Goal: Task Accomplishment & Management: Manage account settings

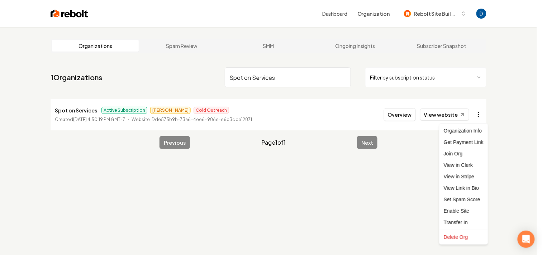
click at [482, 115] on html "Dashboard Organization Rebolt Site Builder Organizations Spam Review SMM Ongoin…" at bounding box center [271, 127] width 542 height 255
click at [457, 181] on link "View in Stripe" at bounding box center [463, 176] width 45 height 11
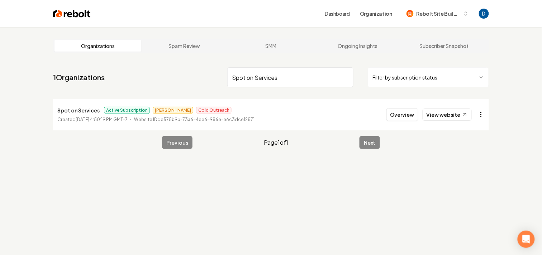
click at [486, 119] on html "Dashboard Organization Rebolt Site Builder Organizations Spam Review SMM Ongoin…" at bounding box center [271, 127] width 542 height 255
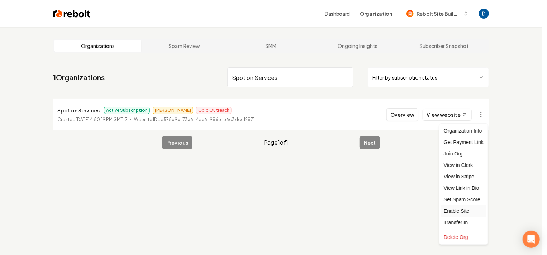
click at [466, 212] on div "Enable Site" at bounding box center [463, 210] width 45 height 11
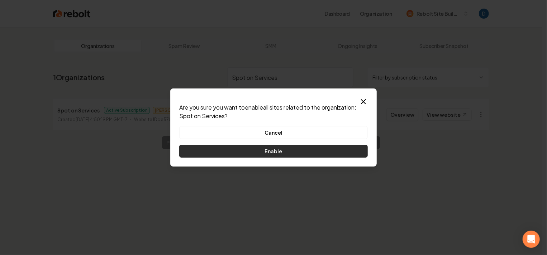
click at [319, 154] on button "Enable" at bounding box center [273, 151] width 188 height 13
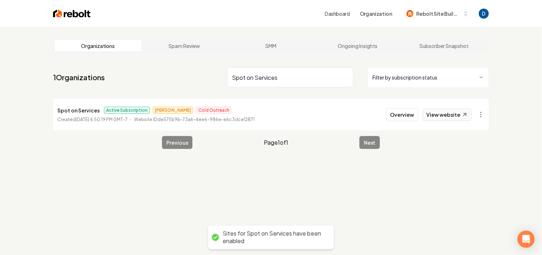
click at [434, 112] on link "View website" at bounding box center [446, 115] width 49 height 12
click at [256, 75] on input "Spot on Services" at bounding box center [290, 77] width 126 height 20
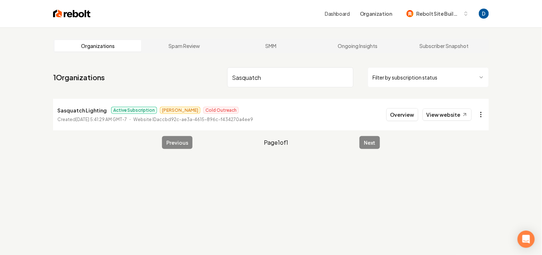
type input "Sasquatch"
click at [479, 110] on html "Dashboard Organization Rebolt Site Builder Organizations Spam Review SMM Ongoin…" at bounding box center [271, 127] width 542 height 255
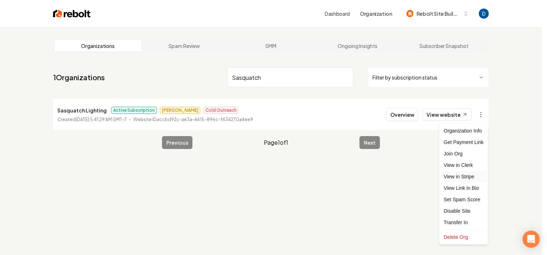
click at [468, 178] on link "View in Stripe" at bounding box center [463, 176] width 45 height 11
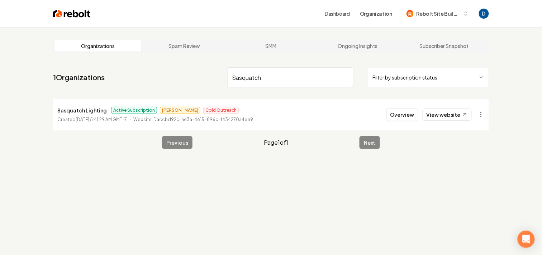
click at [54, 110] on li "Sasquatch Lighting Active Subscription [PERSON_NAME] Cold Outreach Created [DAT…" at bounding box center [271, 115] width 436 height 32
click at [94, 111] on p "Sasquatch Lighting" at bounding box center [81, 110] width 49 height 9
click at [93, 111] on p "Sasquatch Lighting" at bounding box center [81, 110] width 49 height 9
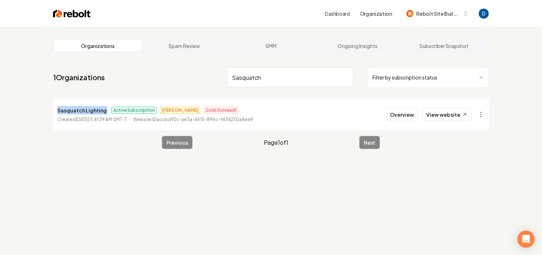
copy p "Sasquatch Lighting"
click at [401, 116] on button "Overview" at bounding box center [402, 114] width 32 height 13
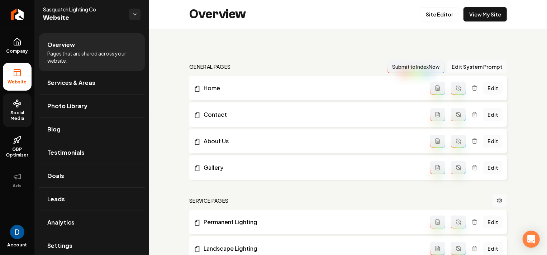
click at [16, 105] on icon at bounding box center [17, 103] width 9 height 9
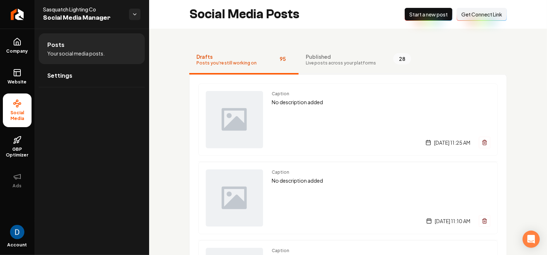
click at [346, 52] on button "Published Live posts across your platforms 28" at bounding box center [358, 60] width 120 height 29
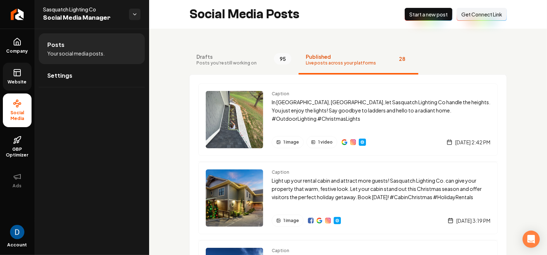
click at [20, 68] on link "Website" at bounding box center [17, 77] width 29 height 28
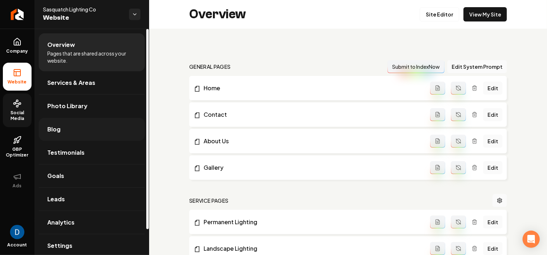
click at [77, 128] on link "Blog" at bounding box center [92, 129] width 106 height 23
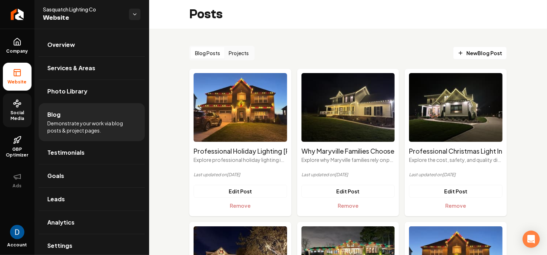
click at [245, 50] on button "Projects" at bounding box center [238, 52] width 29 height 11
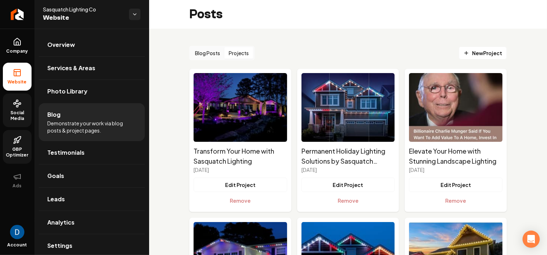
click at [23, 149] on span "GBP Optimizer" at bounding box center [17, 151] width 29 height 11
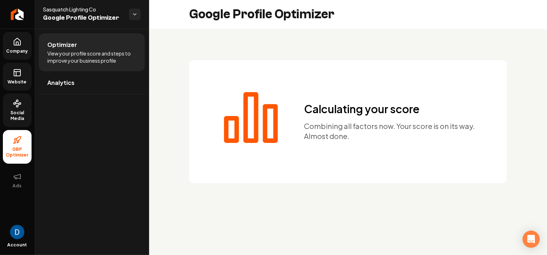
click at [18, 37] on link "Company" at bounding box center [17, 46] width 29 height 28
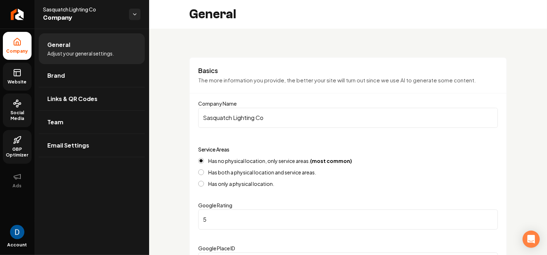
click at [19, 71] on icon at bounding box center [17, 72] width 9 height 9
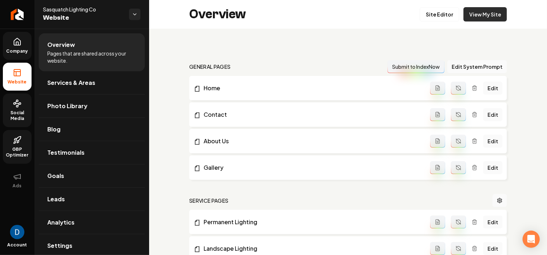
click at [492, 11] on link "View My Site" at bounding box center [484, 14] width 43 height 14
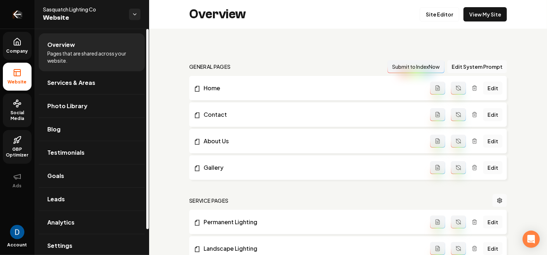
click at [16, 18] on icon "Return to dashboard" at bounding box center [16, 14] width 11 height 11
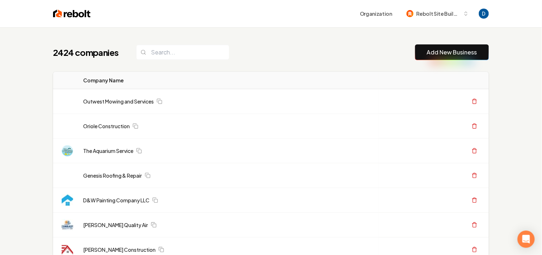
click at [264, 47] on div "2424 companies Add New Business" at bounding box center [271, 52] width 436 height 16
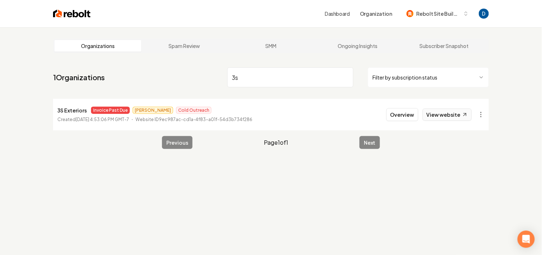
type input "3s"
click at [447, 116] on link "View website" at bounding box center [446, 115] width 49 height 12
click at [407, 115] on button "Overview" at bounding box center [402, 114] width 32 height 13
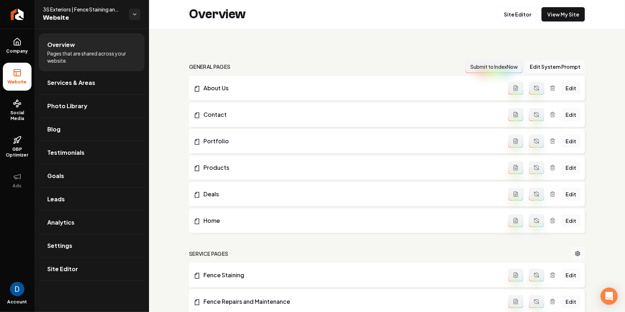
click at [52, 6] on span "3S Exteriors | Fence Staining and Power Washing" at bounding box center [83, 9] width 80 height 7
click at [23, 40] on link "Company" at bounding box center [17, 46] width 29 height 28
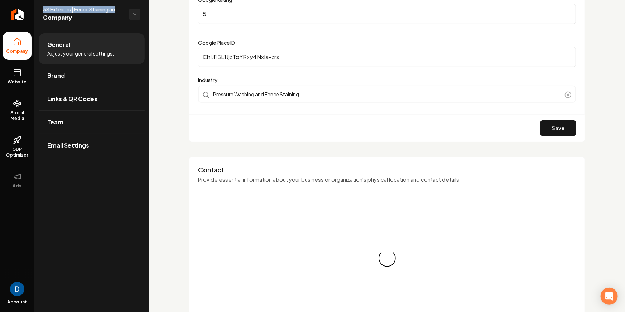
scroll to position [32, 0]
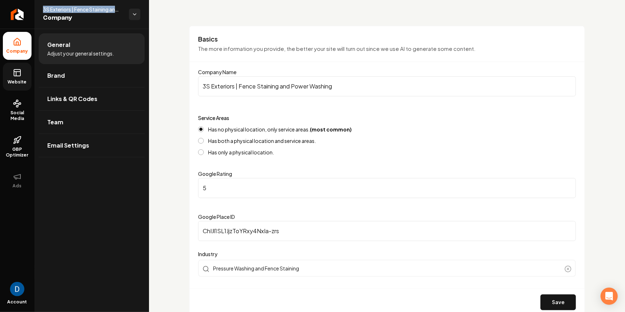
click at [9, 71] on link "Website" at bounding box center [17, 77] width 29 height 28
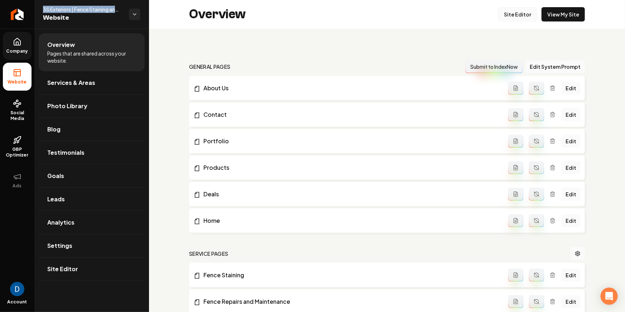
click at [524, 13] on link "Site Editor" at bounding box center [517, 14] width 39 height 14
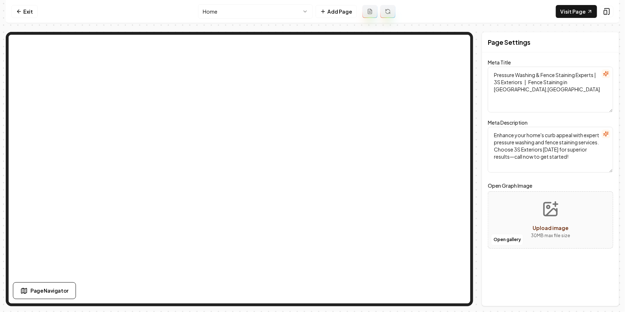
click at [503, 83] on textarea "Pressure Washing & Fence Staining Experts | 3S Exteriors | Fence Staining in Mi…" at bounding box center [550, 90] width 125 height 46
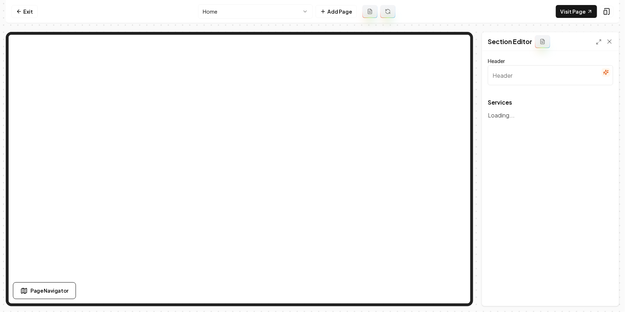
type input "Our Expert Services"
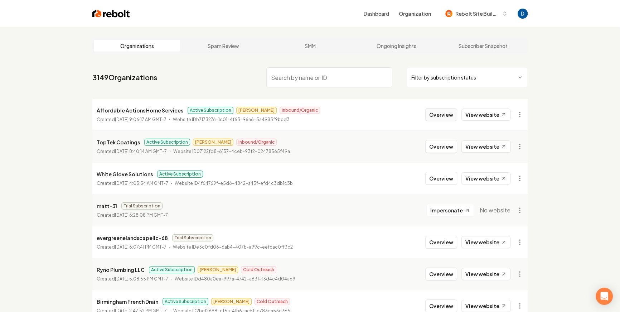
click at [440, 108] on button "Overview" at bounding box center [441, 114] width 32 height 13
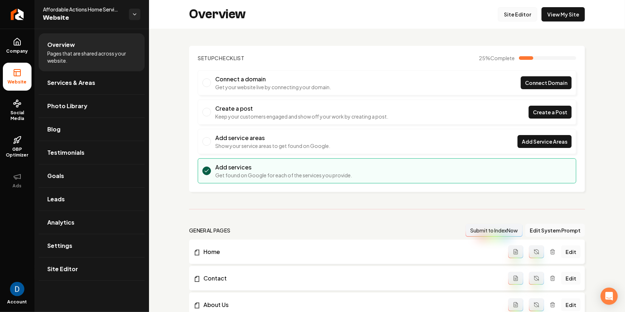
click at [521, 10] on link "Site Editor" at bounding box center [517, 14] width 39 height 14
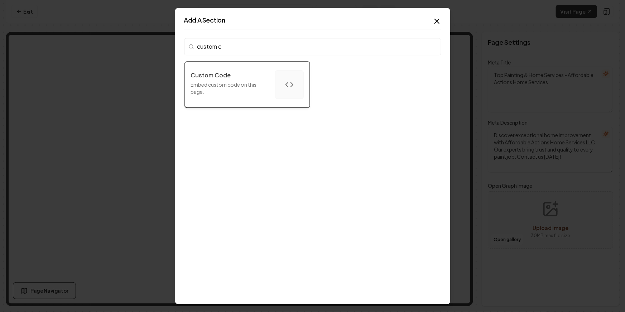
type input "custom c"
click at [235, 89] on p "Embed custom code on this page." at bounding box center [230, 88] width 78 height 14
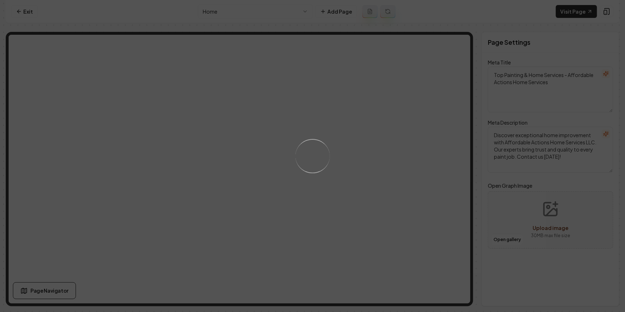
click at [238, 166] on div "Loading..." at bounding box center [312, 156] width 625 height 312
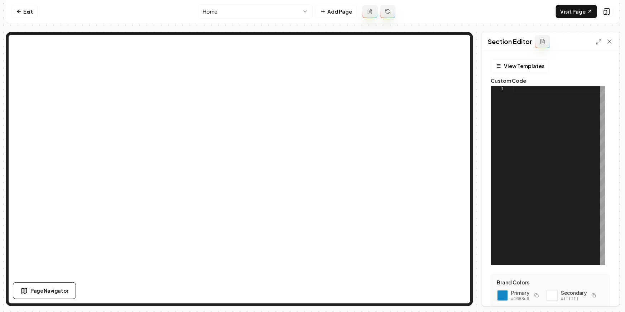
click at [548, 138] on div at bounding box center [559, 175] width 92 height 179
click at [20, 13] on icon at bounding box center [19, 12] width 6 height 6
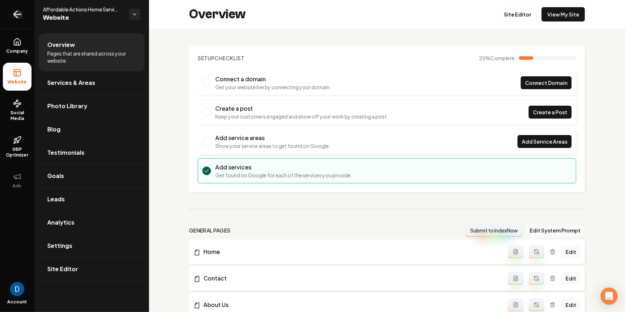
click at [23, 13] on icon "Return to dashboard" at bounding box center [16, 14] width 11 height 11
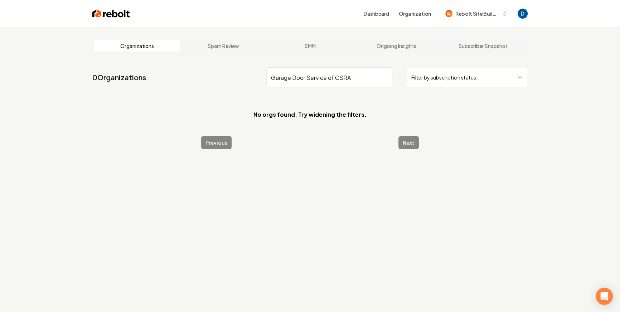
type input "Garage Door Service of CSRA"
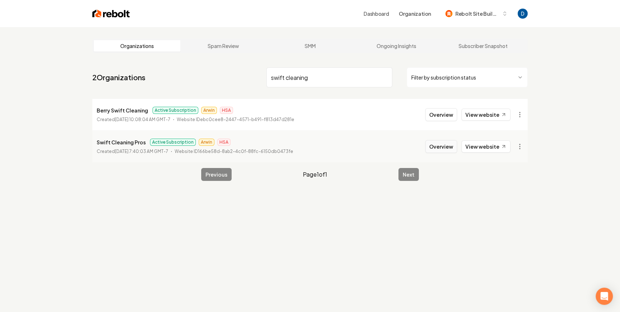
type input "swift cleaning"
click at [441, 145] on button "Overview" at bounding box center [441, 146] width 32 height 13
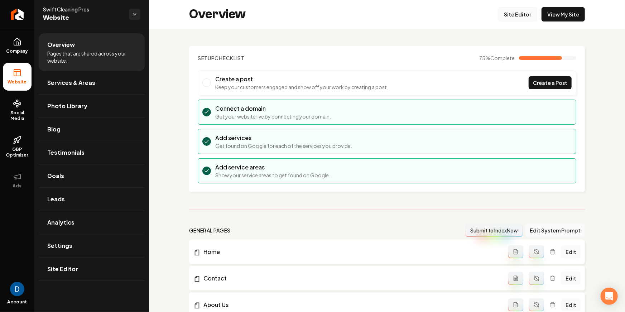
click at [524, 13] on link "Site Editor" at bounding box center [517, 14] width 39 height 14
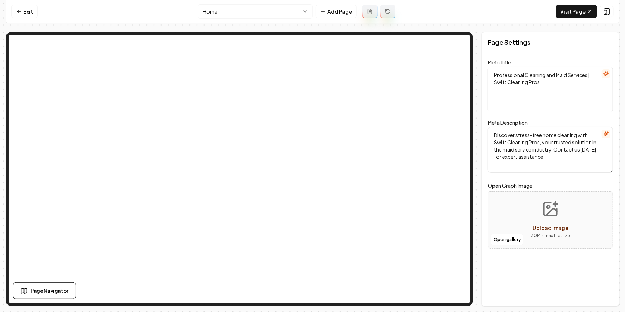
click at [265, 12] on html "Computer Required This feature is only available on a computer. Please switch t…" at bounding box center [312, 156] width 625 height 312
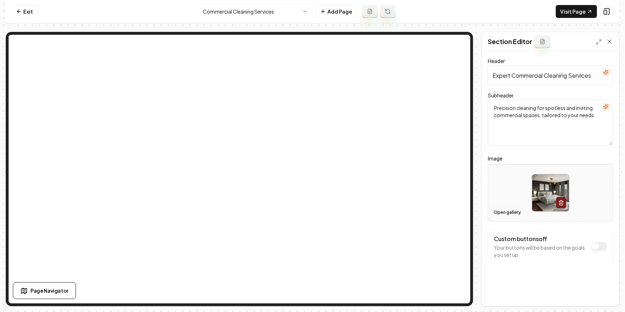
click at [520, 210] on button "Open gallery" at bounding box center [507, 212] width 32 height 11
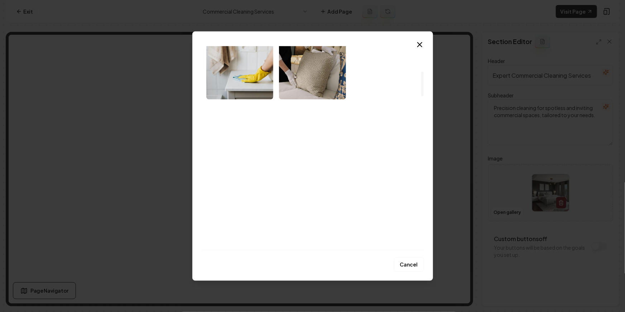
scroll to position [249, 0]
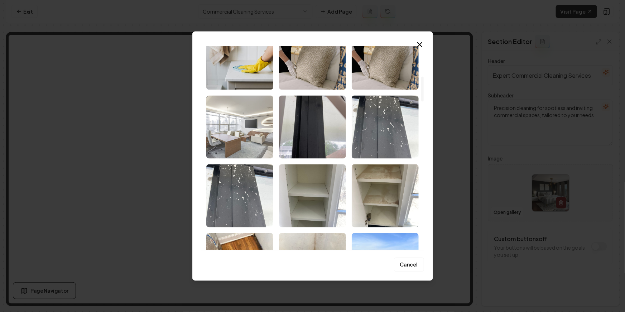
click at [255, 127] on img "Select image image_683a54fb536f9ba559fde818.jpeg" at bounding box center [239, 126] width 67 height 63
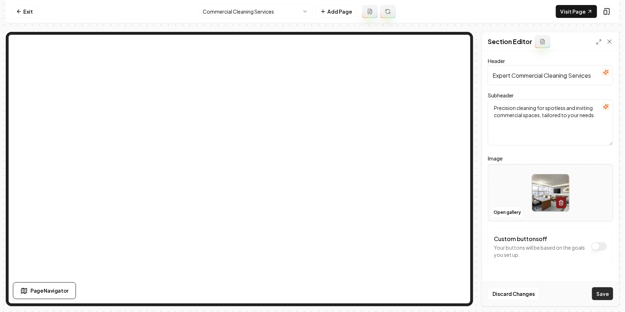
click at [598, 288] on button "Save" at bounding box center [602, 293] width 21 height 13
click at [582, 11] on link "Visit Page" at bounding box center [576, 11] width 41 height 13
